Goal: Obtain resource: Download file/media

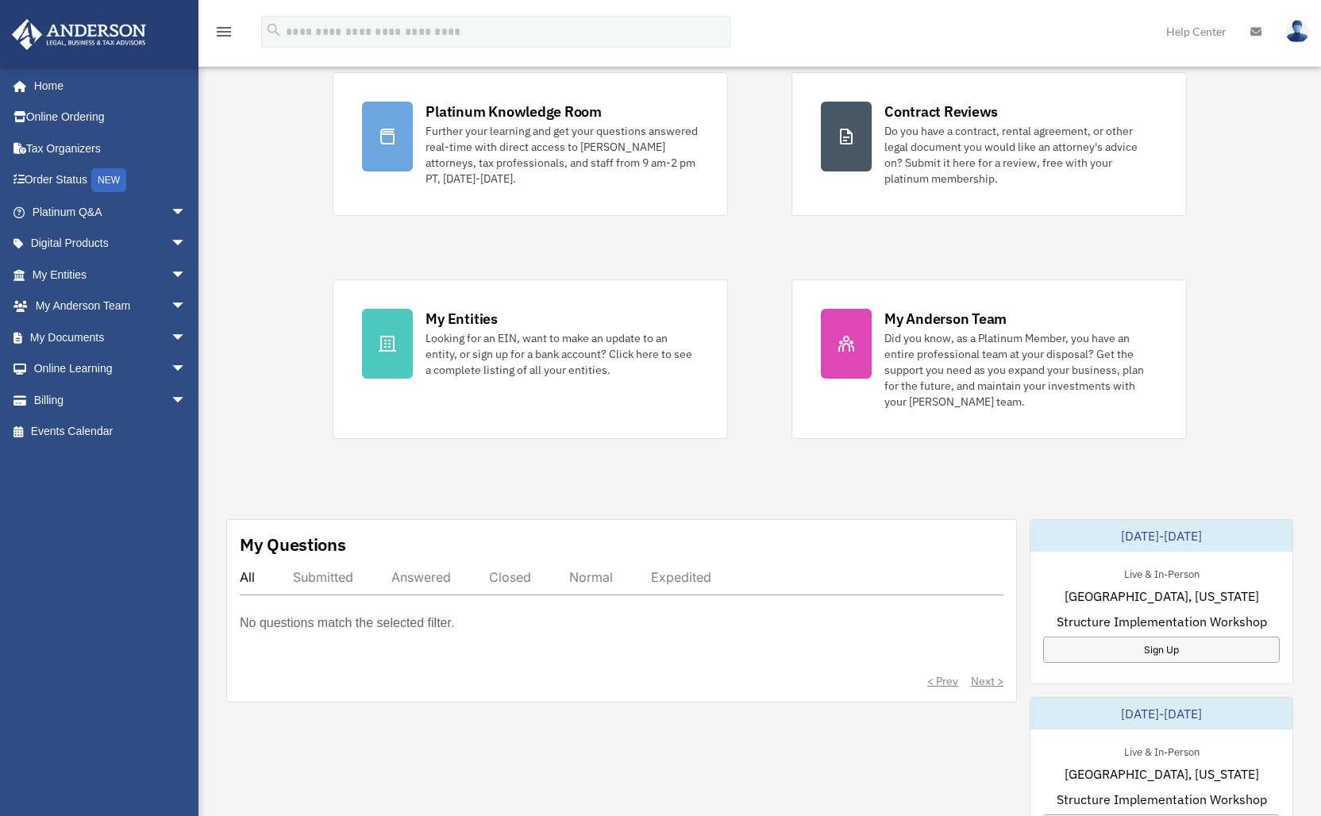
scroll to position [266, 0]
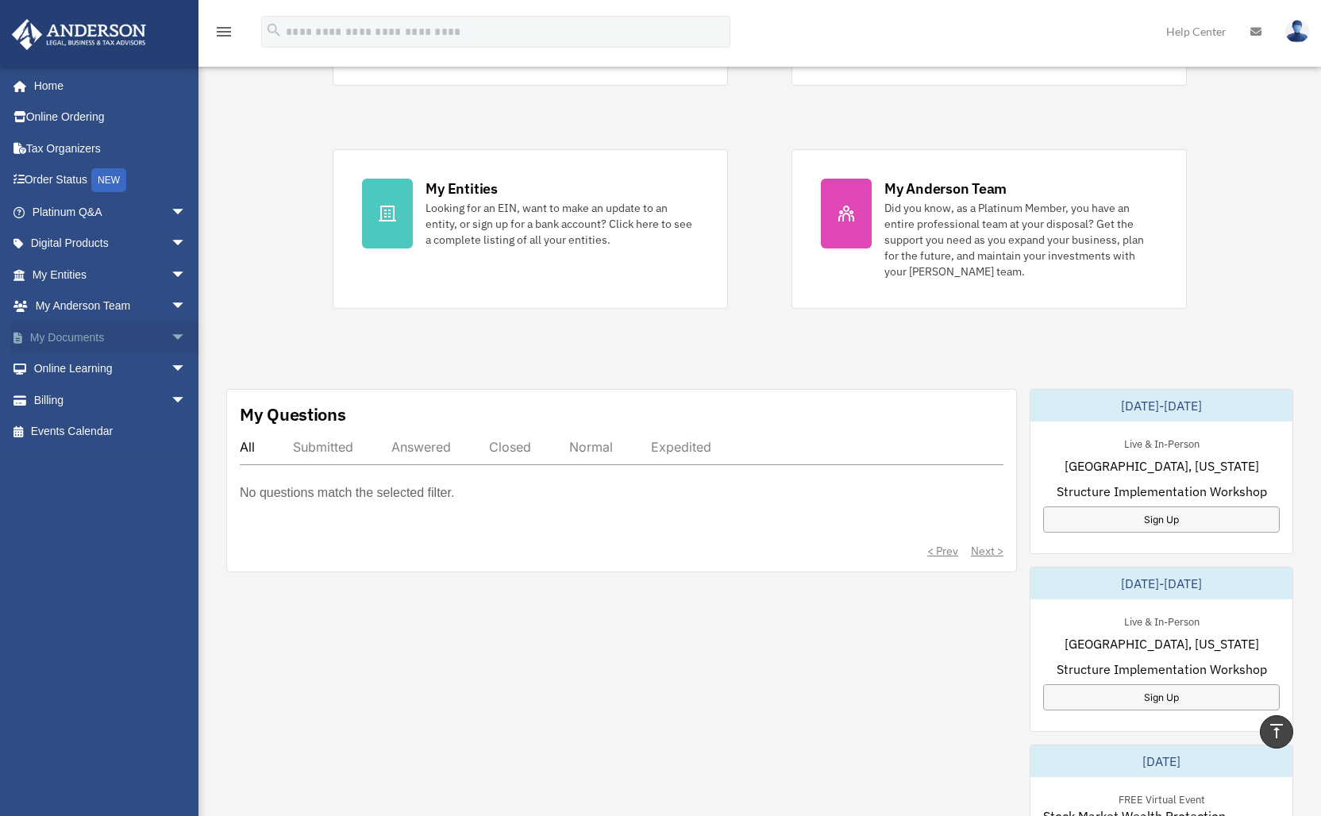
click at [171, 330] on span "arrow_drop_down" at bounding box center [187, 337] width 32 height 33
click at [98, 398] on link "Meeting Minutes" at bounding box center [116, 400] width 188 height 32
click at [51, 398] on span at bounding box center [52, 400] width 10 height 11
click at [60, 394] on link "Meeting Minutes" at bounding box center [116, 400] width 188 height 32
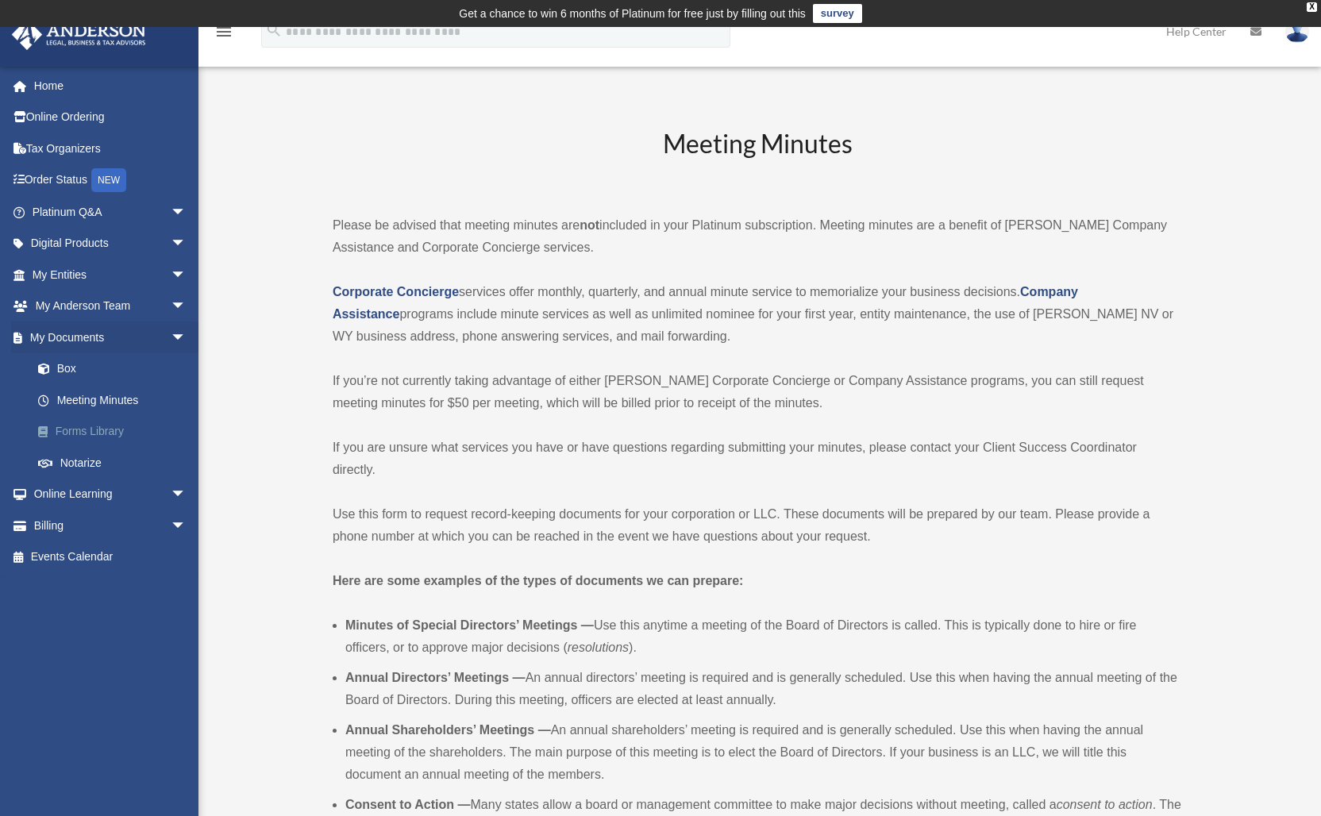
click at [68, 428] on link "Forms Library" at bounding box center [116, 432] width 188 height 32
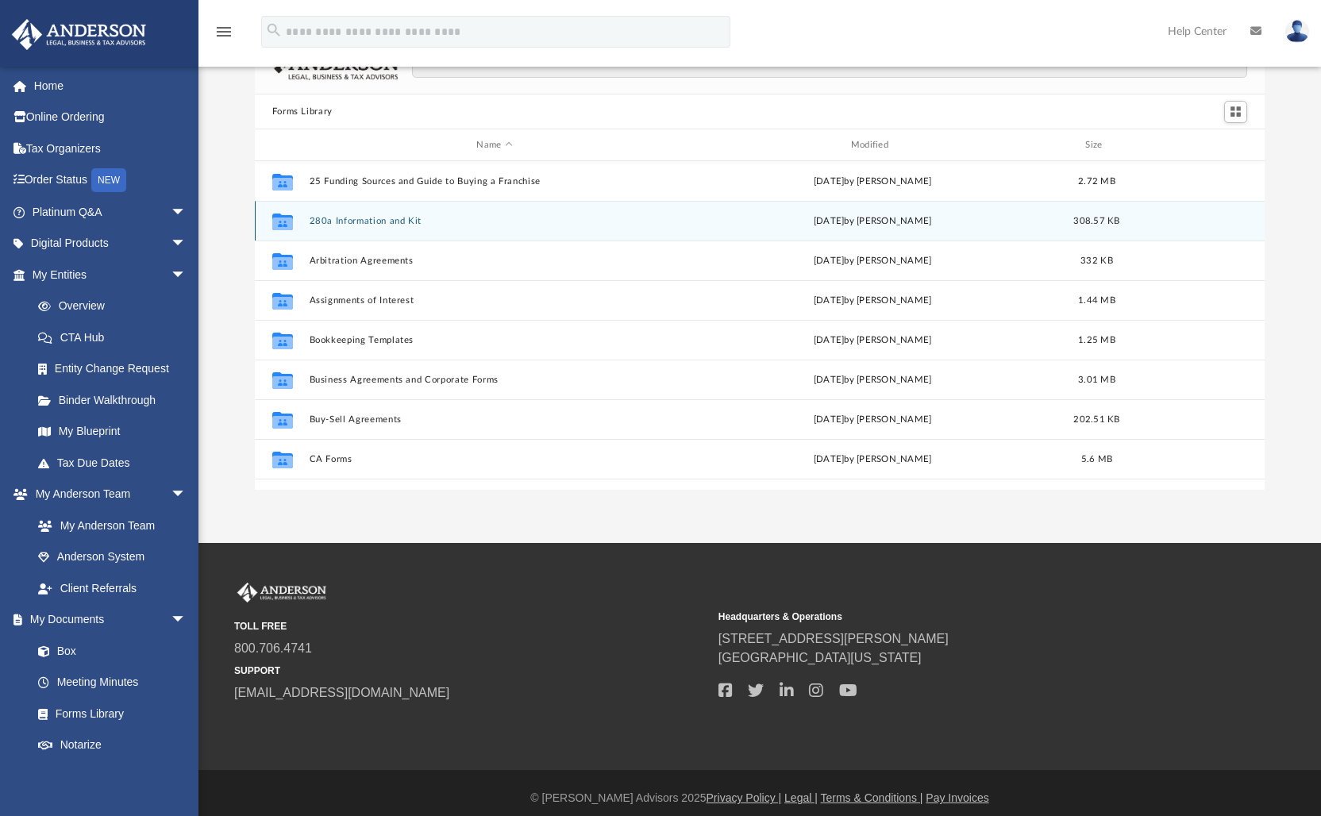
scroll to position [43, 0]
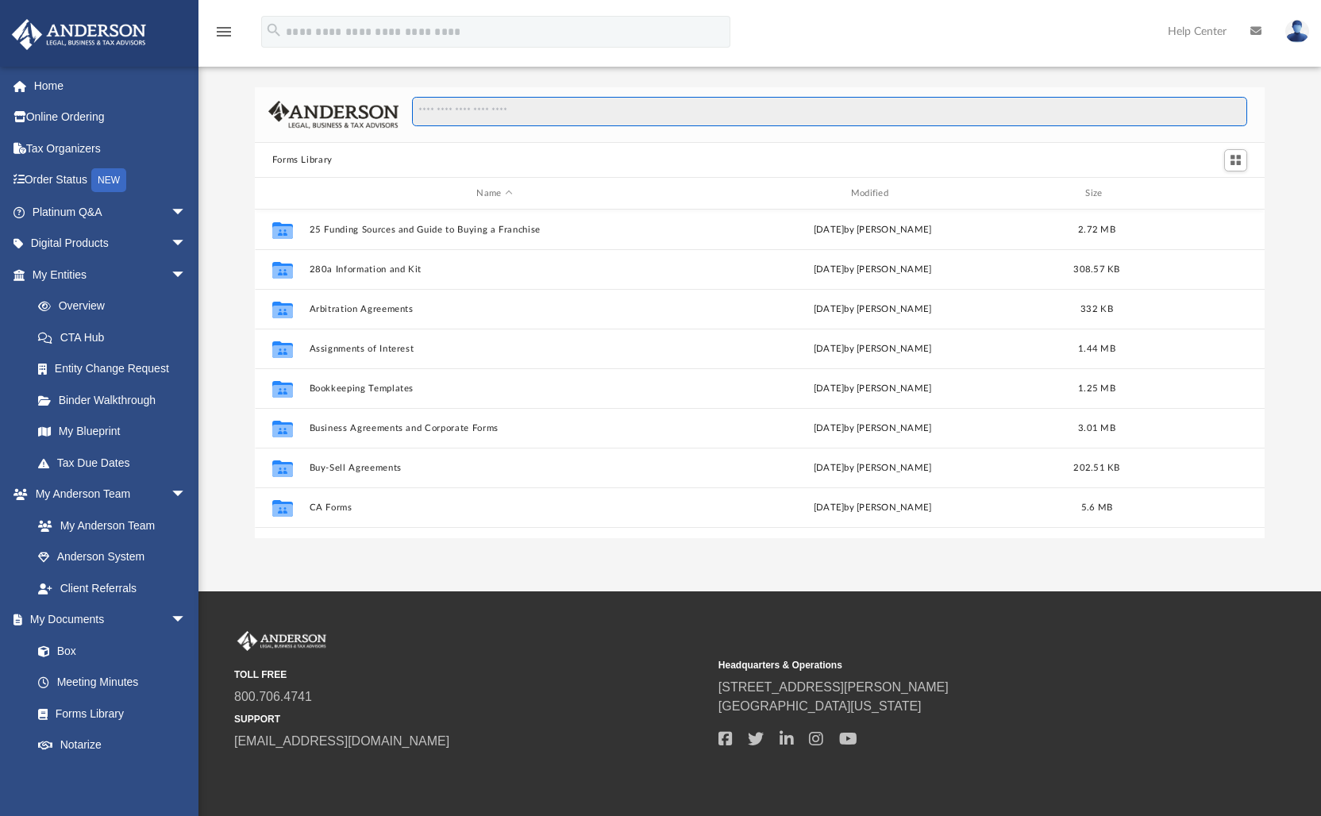
click at [540, 112] on input "Search files and folders" at bounding box center [829, 112] width 835 height 30
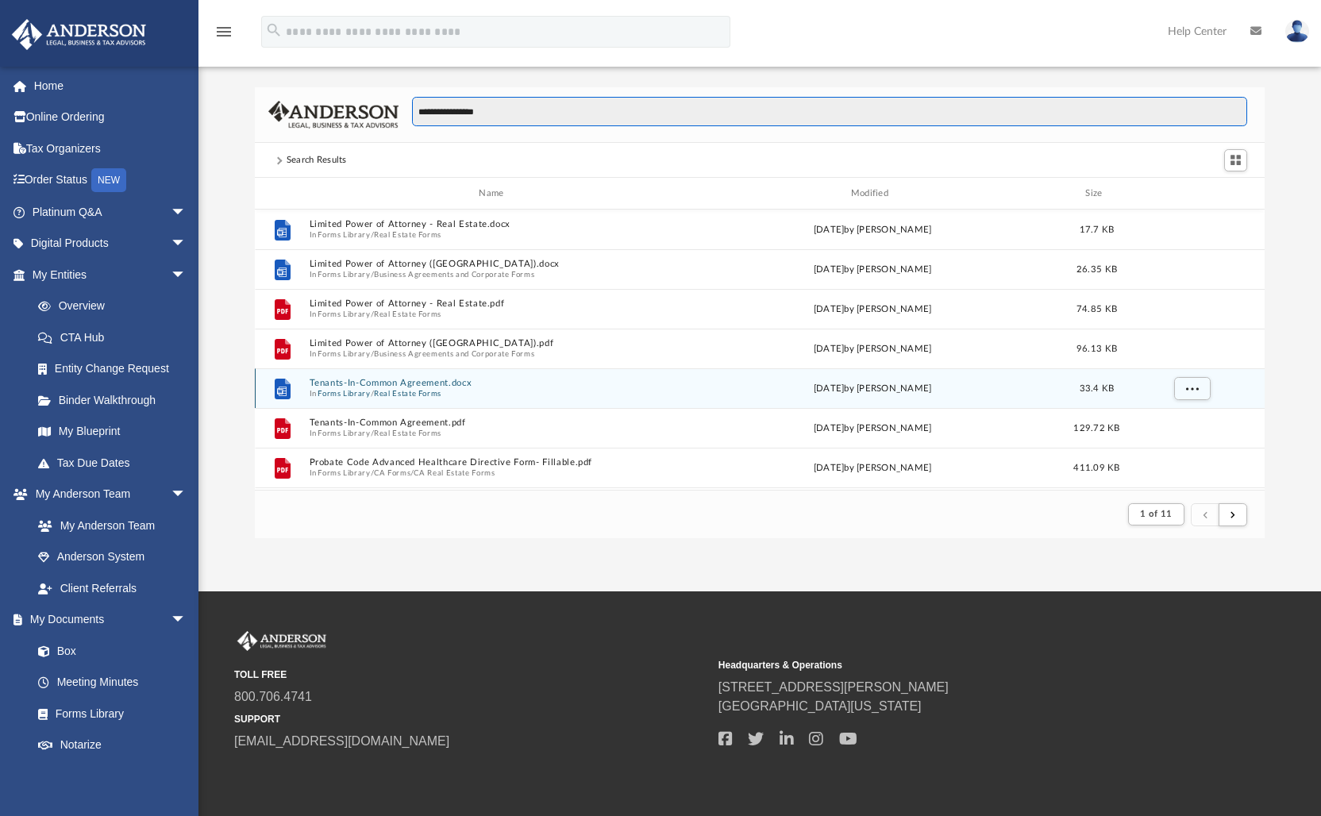
scroll to position [300, 998]
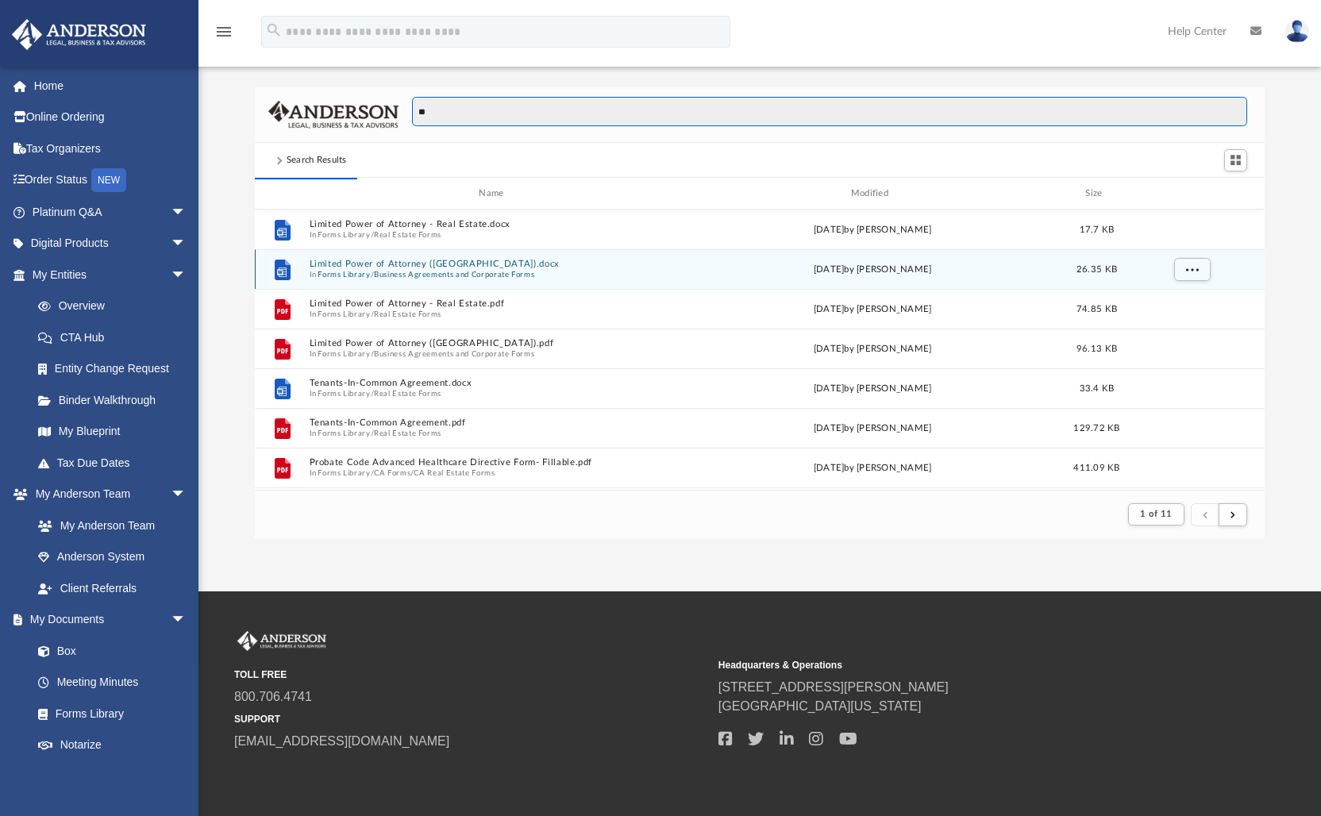
type input "*"
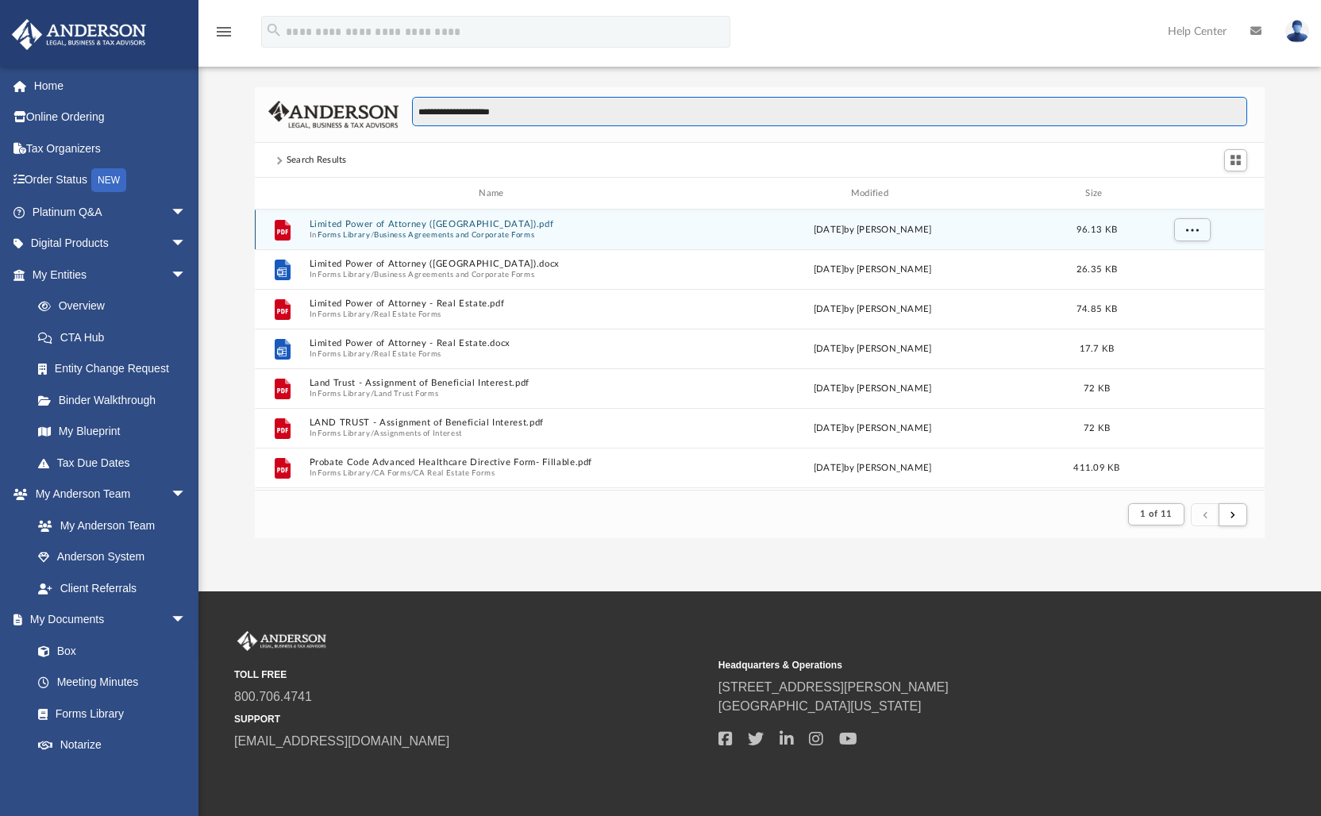
type input "**********"
click at [395, 226] on button "Limited Power of Attorney (WA).pdf" at bounding box center [494, 224] width 371 height 10
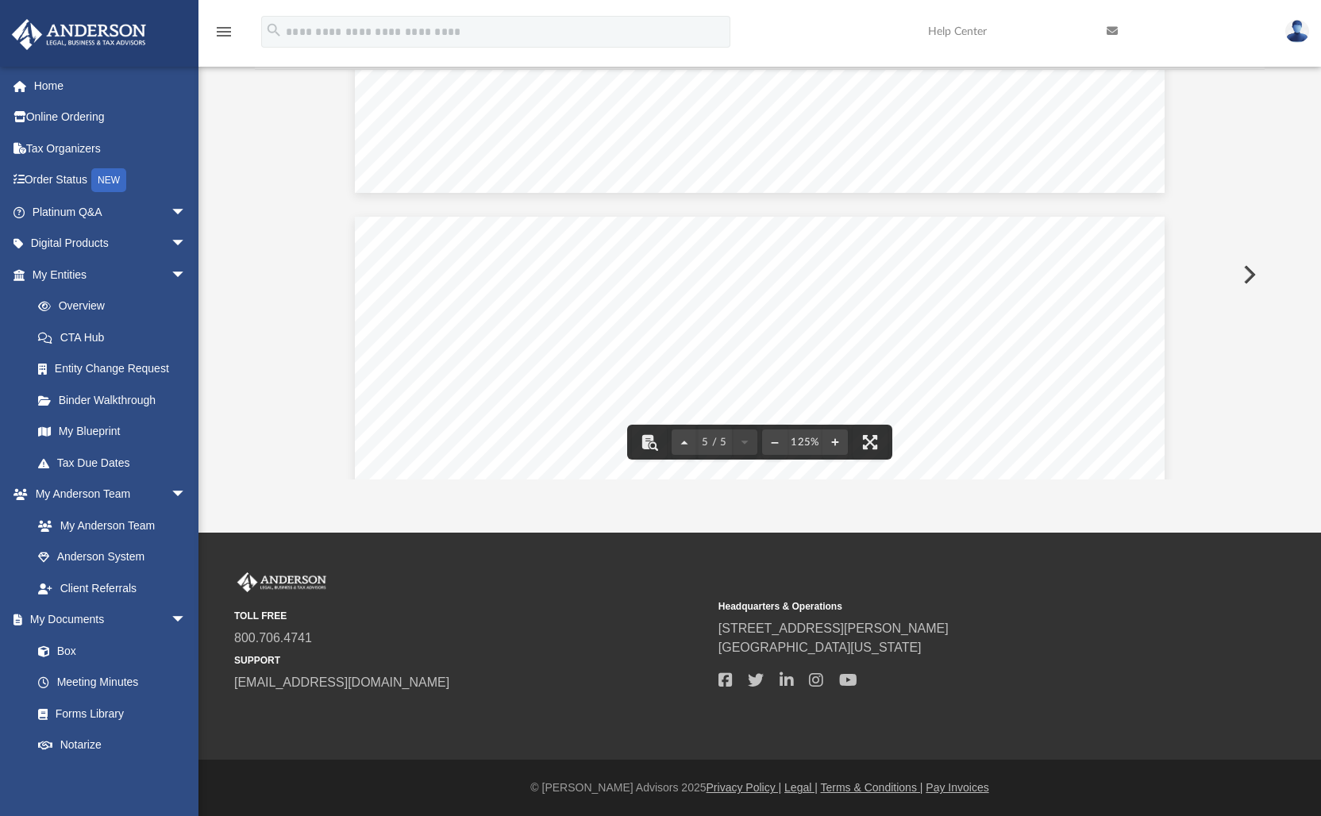
scroll to position [3101, 0]
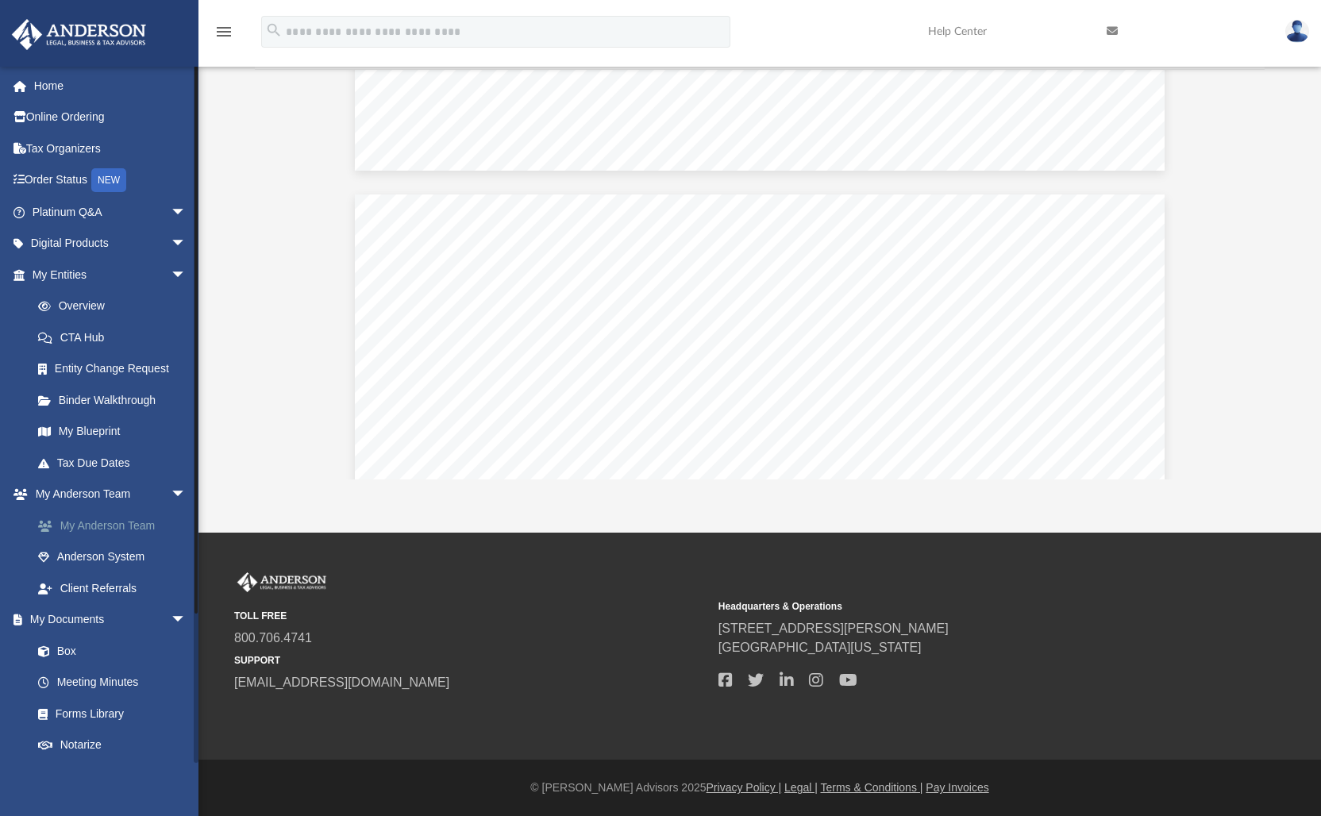
click at [79, 520] on link "My Anderson Team" at bounding box center [116, 525] width 188 height 32
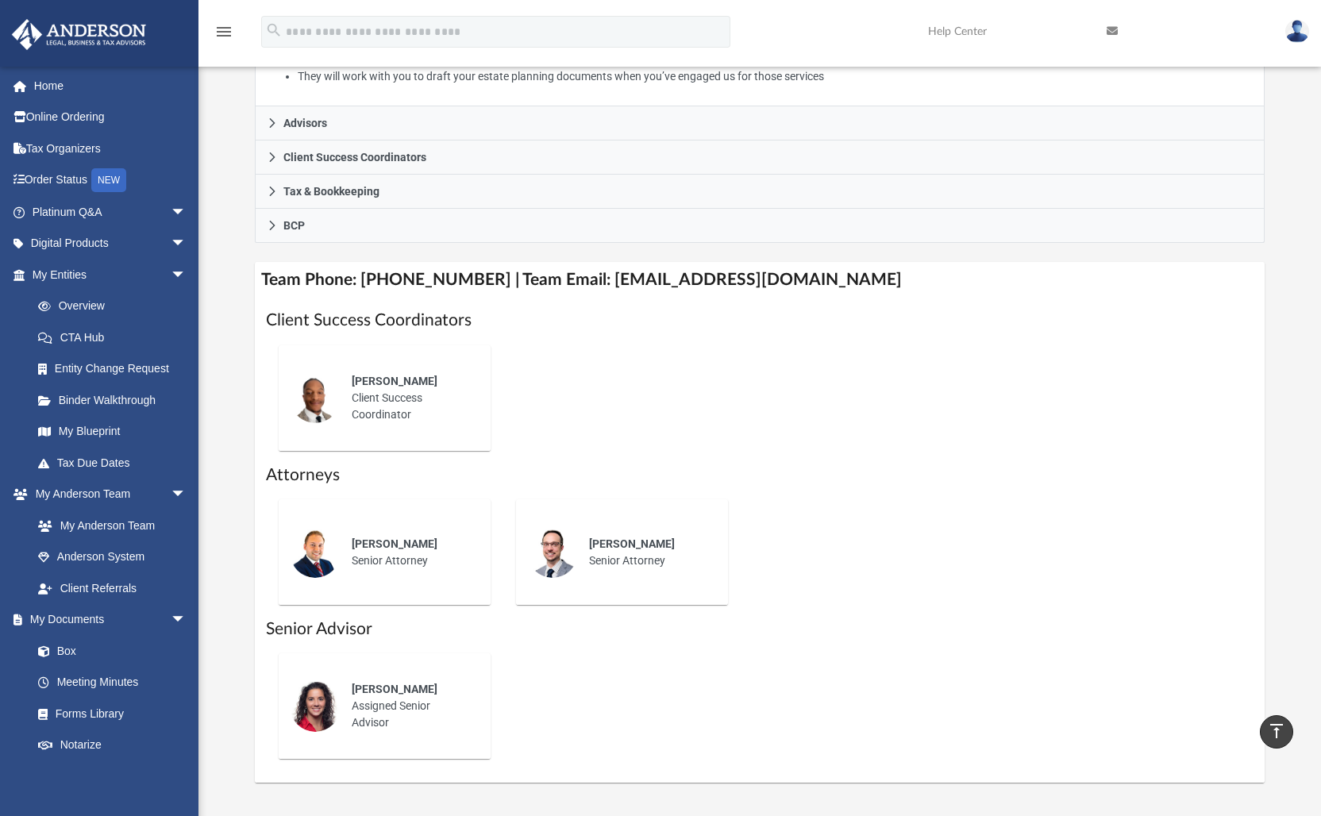
scroll to position [505, 0]
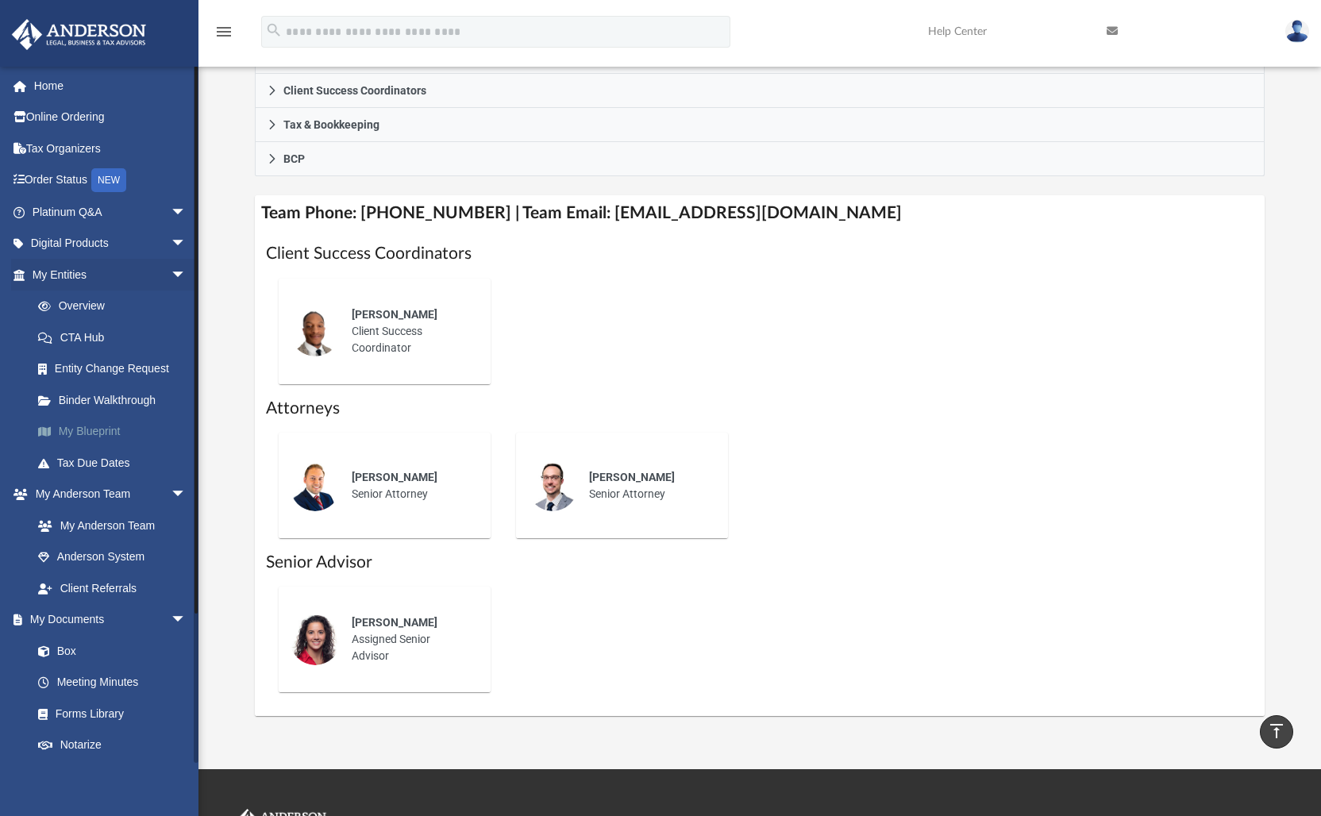
click at [84, 425] on link "My Blueprint" at bounding box center [116, 432] width 188 height 32
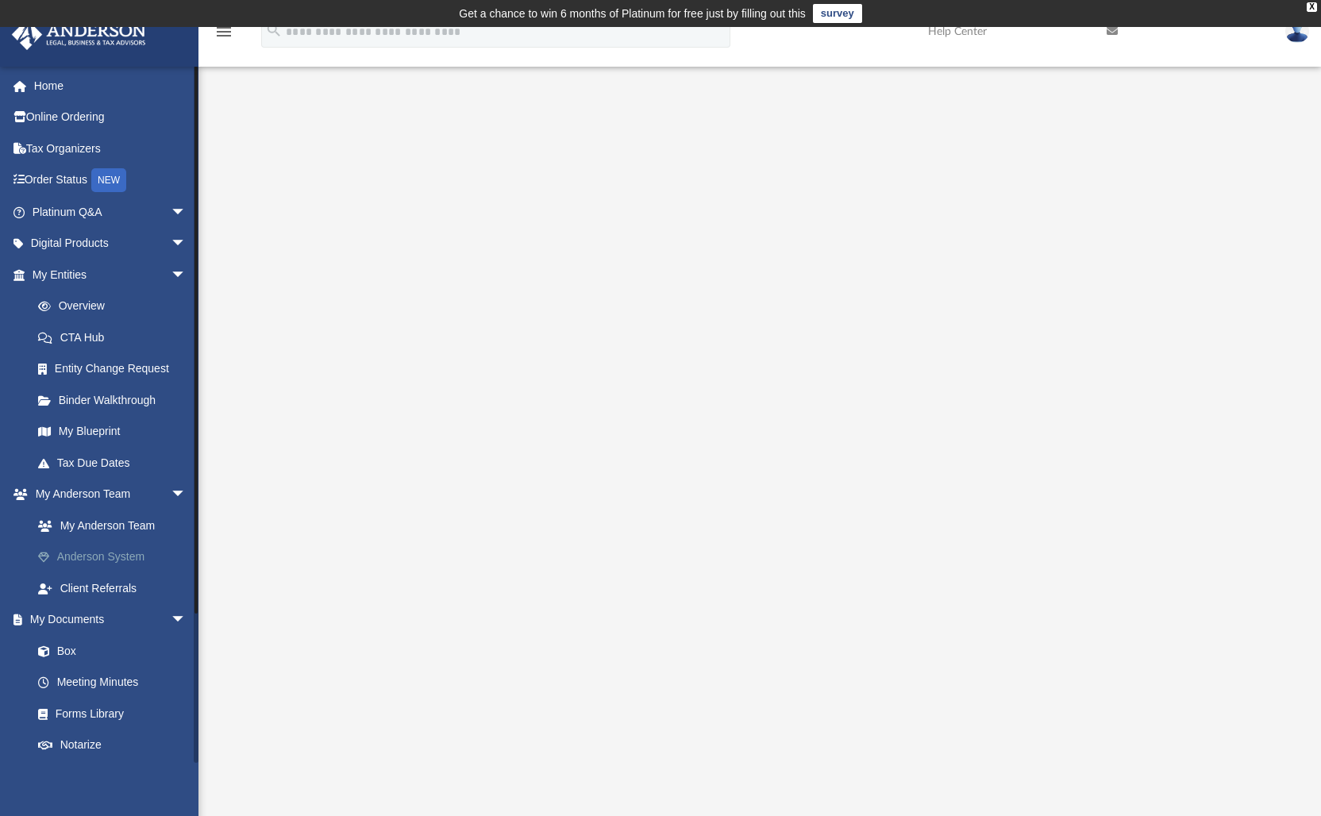
click at [80, 549] on link "Anderson System" at bounding box center [116, 557] width 188 height 32
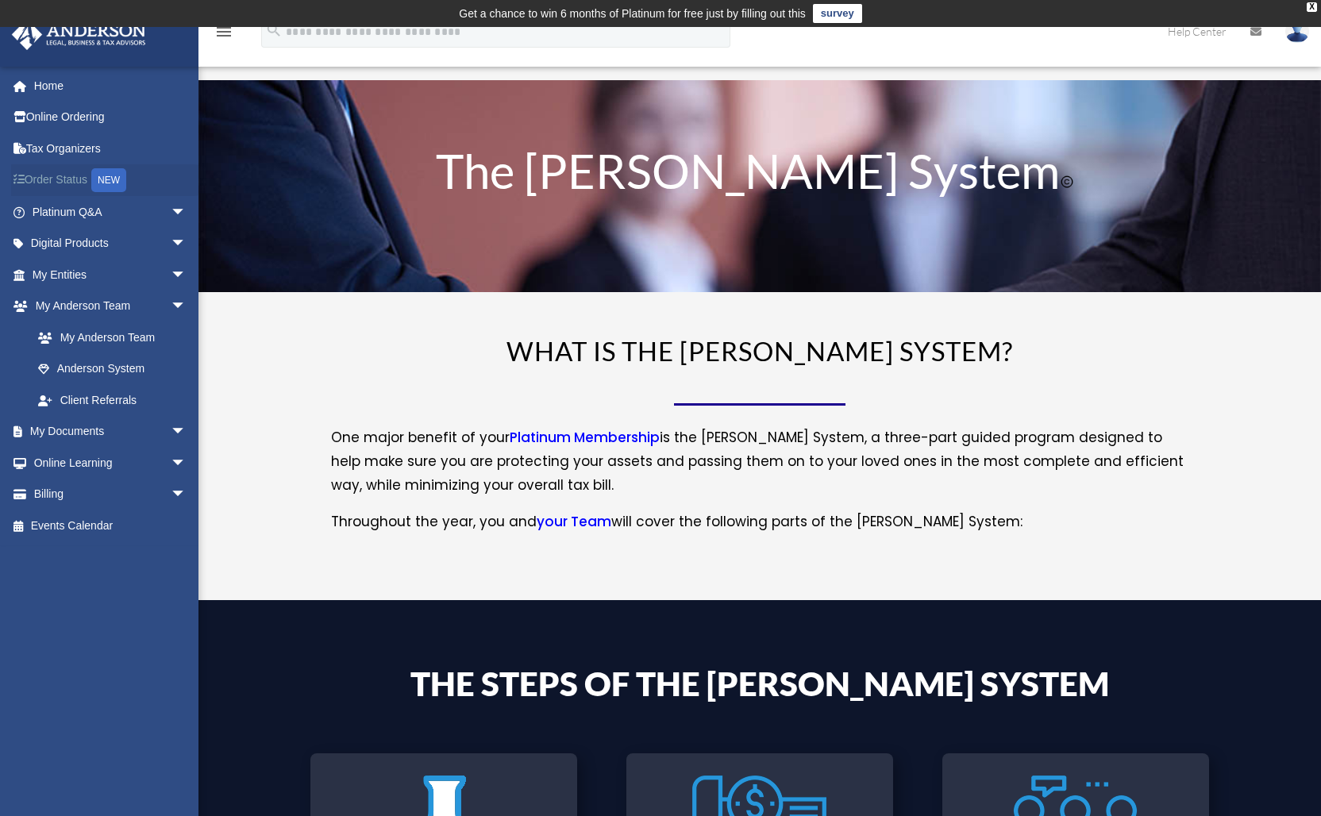
click at [113, 180] on div "NEW" at bounding box center [108, 180] width 35 height 24
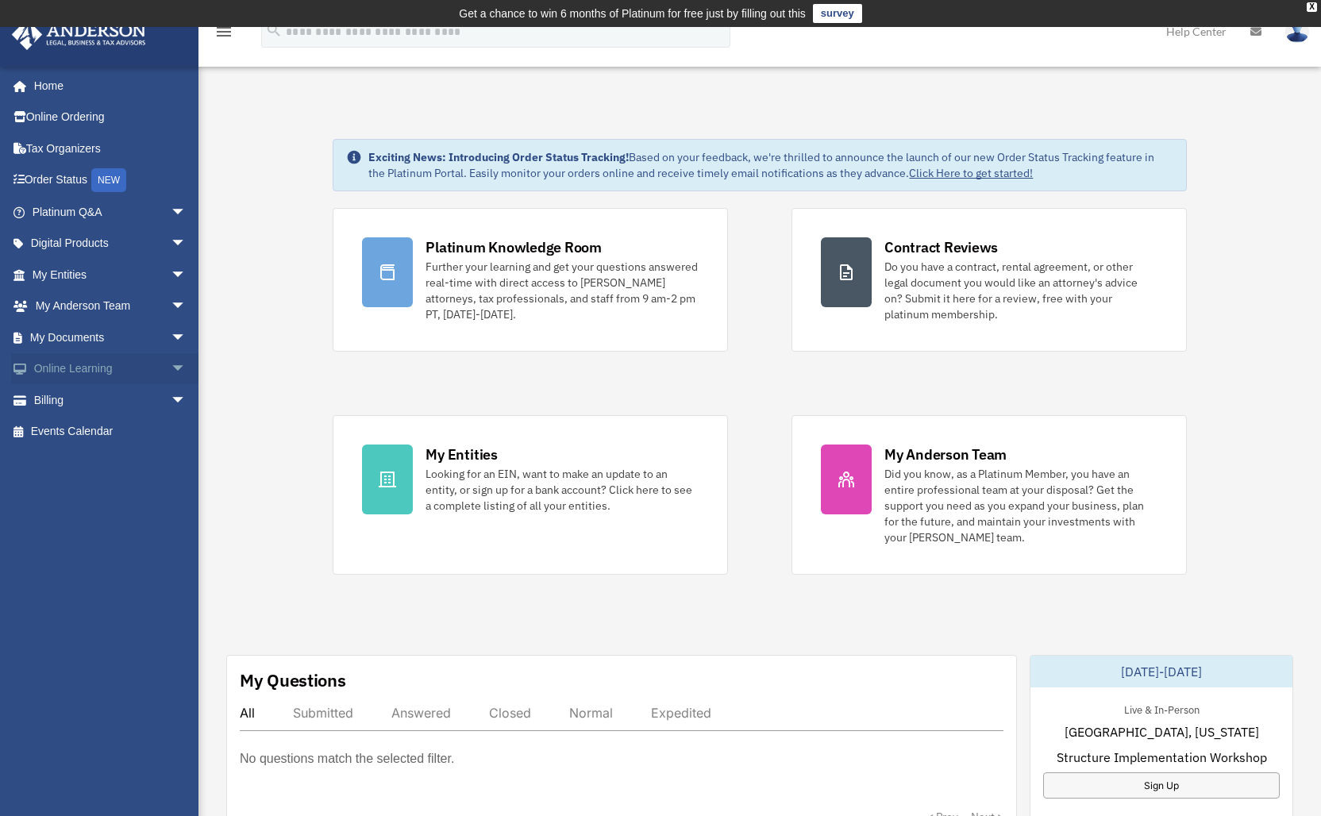
click at [91, 368] on link "Online Learning arrow_drop_down" at bounding box center [110, 369] width 199 height 32
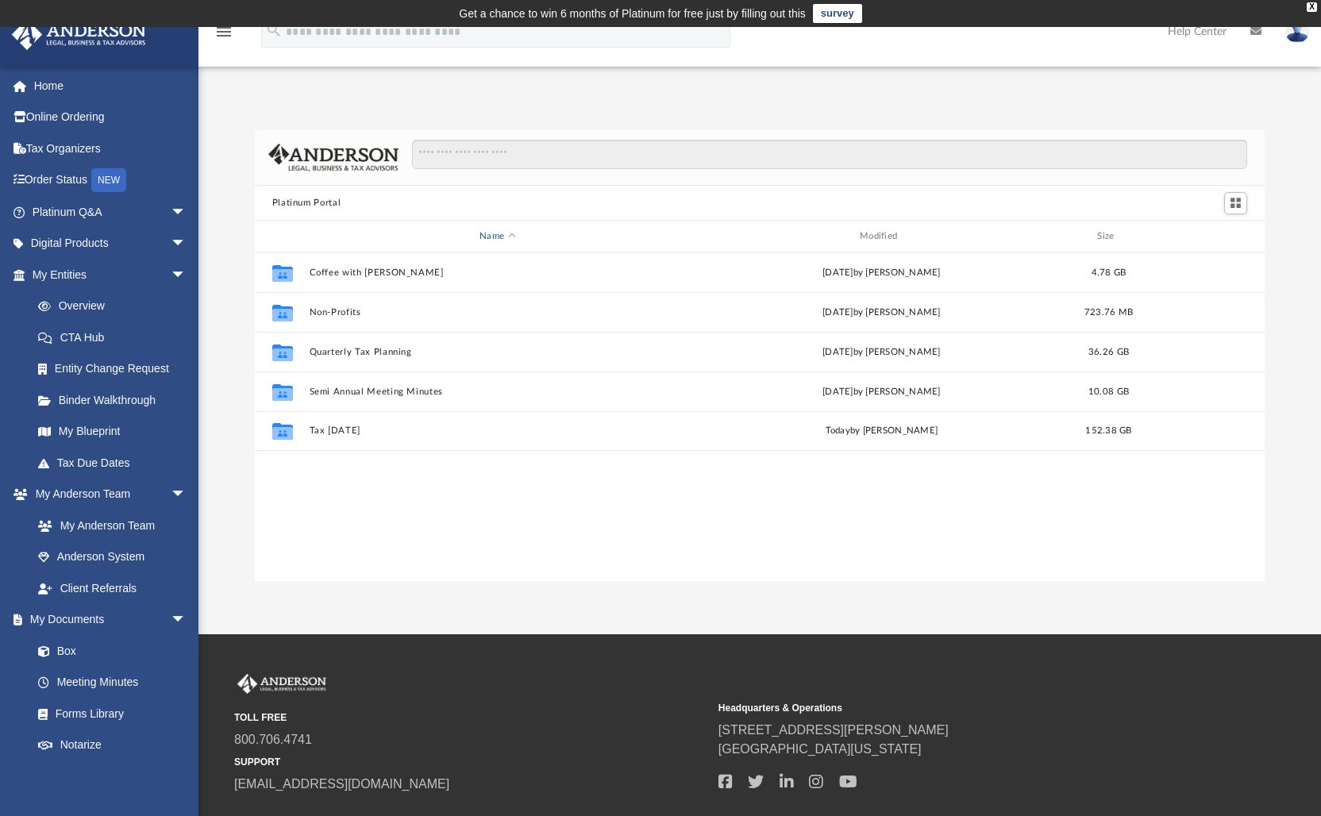
click at [511, 236] on span "Name" at bounding box center [511, 236] width 6 height 6
